Goal: Information Seeking & Learning: Learn about a topic

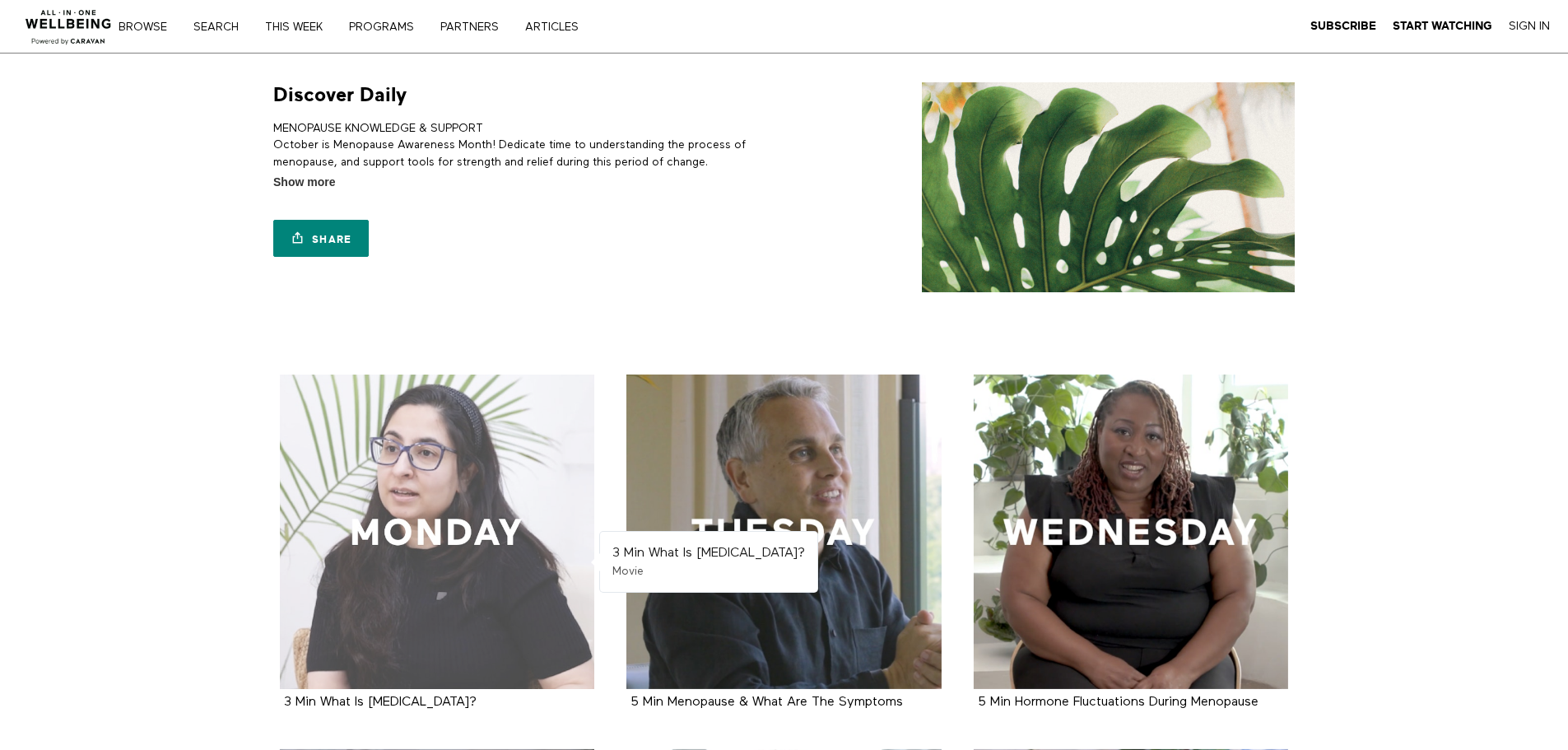
click at [426, 470] on div at bounding box center [437, 531] width 315 height 315
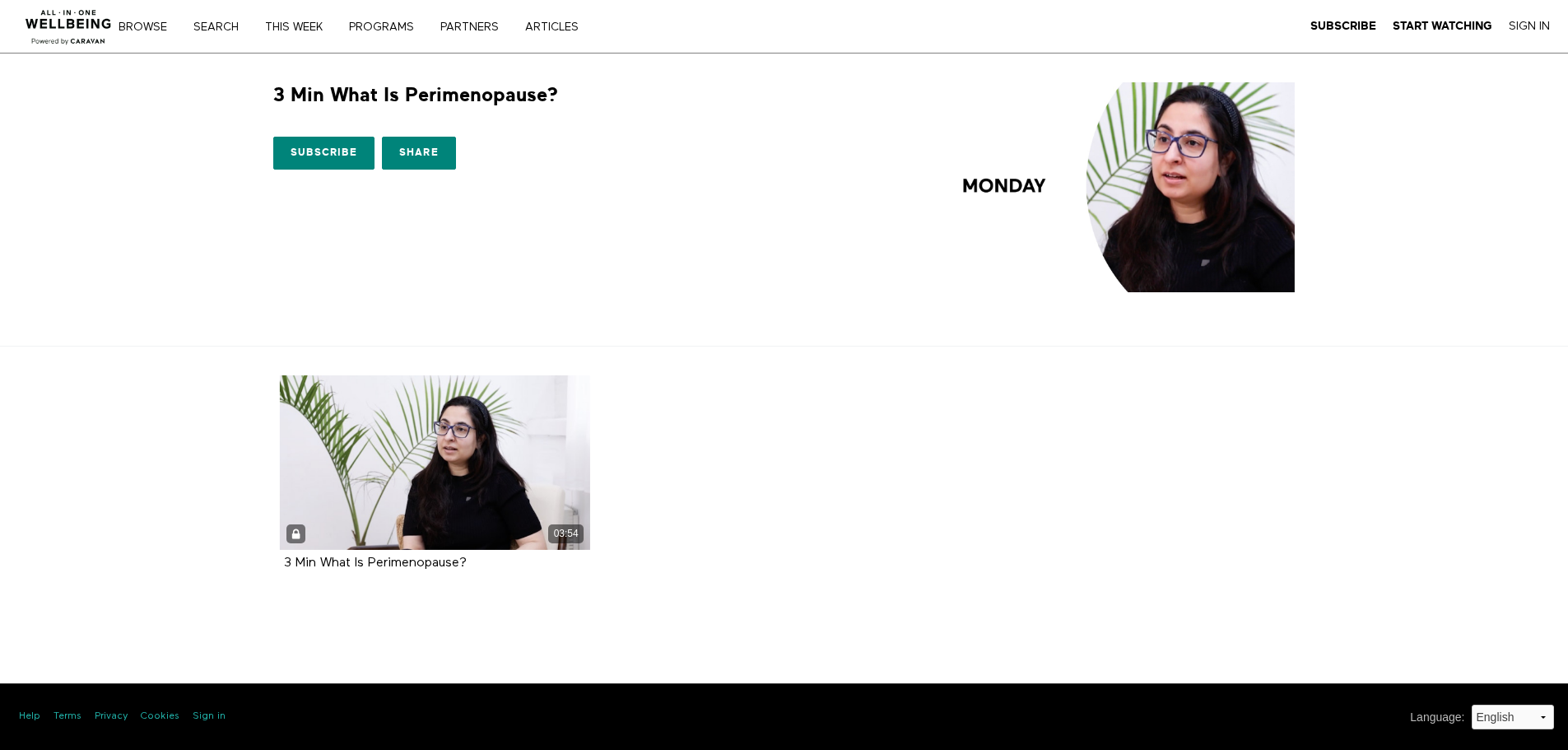
click at [426, 470] on div "03:54" at bounding box center [436, 462] width 311 height 175
